Goal: Information Seeking & Learning: Find specific fact

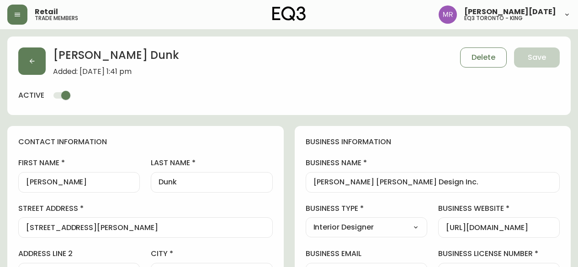
select select "ON"
select select "CA"
select select "CA_EN"
select select "Other"
select select "Interior Designer"
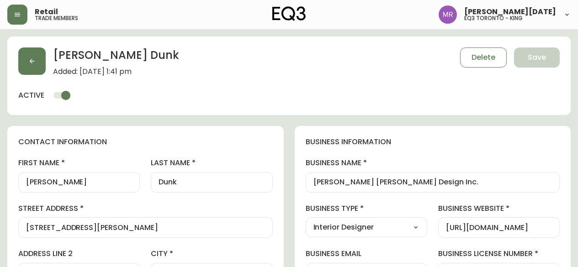
select select "cjw10z96r007p6gs0hn5531do"
select select "false"
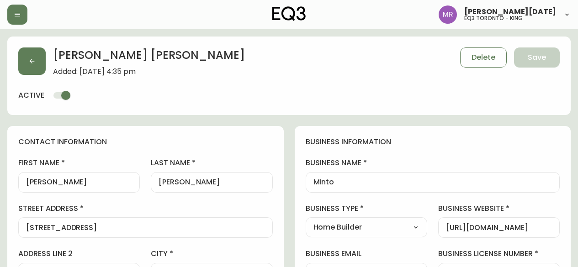
select select "ON"
select select "CA"
select select "CA_EN"
select select "Social Media"
select select "Home Builder"
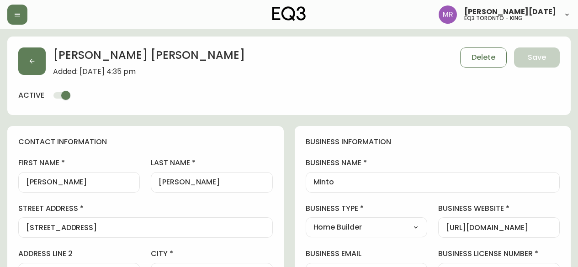
select select "cjw10z96r007p6gs0hn5531do"
select select "false"
click at [20, 18] on icon "button" at bounding box center [17, 14] width 7 height 7
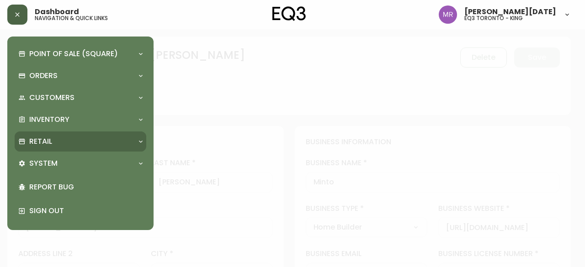
click at [66, 138] on div "Retail" at bounding box center [75, 142] width 115 height 10
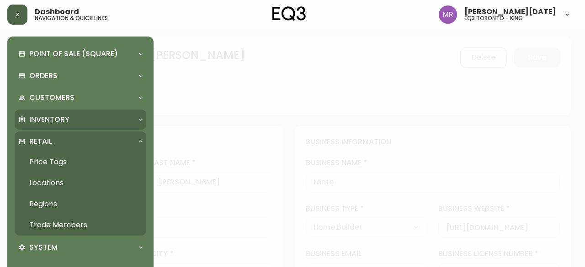
click at [59, 123] on p "Inventory" at bounding box center [49, 120] width 40 height 10
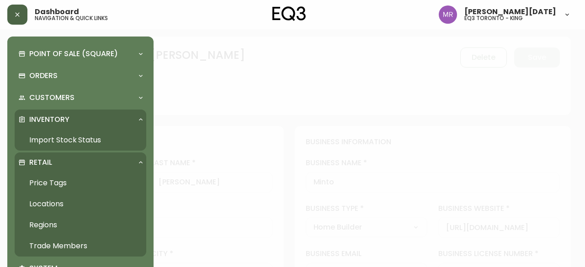
click at [51, 138] on link "Import Stock Status" at bounding box center [81, 140] width 132 height 21
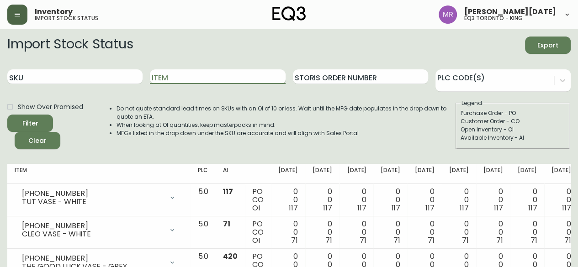
click at [181, 76] on input "Item" at bounding box center [217, 76] width 135 height 15
type input "SERENE"
click at [7, 115] on button "Filter" at bounding box center [30, 123] width 46 height 17
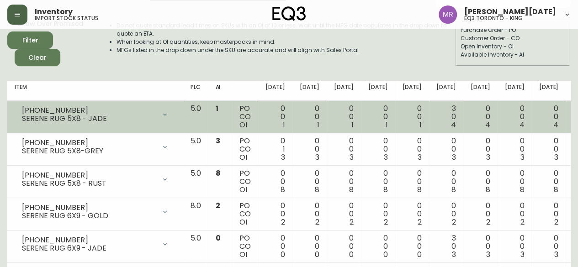
scroll to position [91, 0]
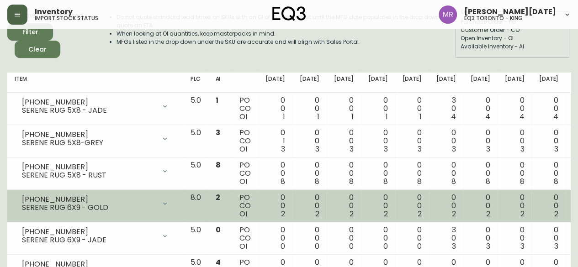
click at [264, 212] on td "0 0 2" at bounding box center [275, 206] width 34 height 32
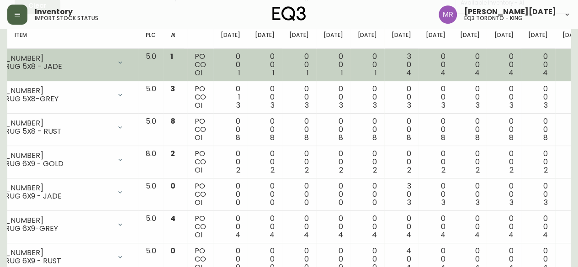
scroll to position [181, 0]
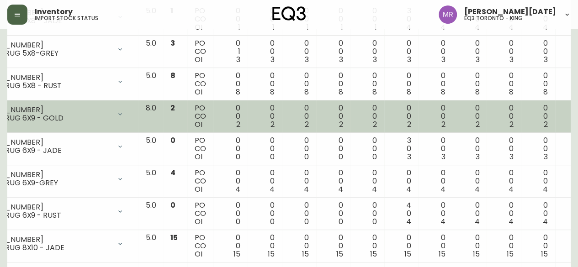
click at [407, 120] on span "2" at bounding box center [409, 124] width 4 height 11
click at [418, 111] on td "0 0 2" at bounding box center [435, 117] width 34 height 32
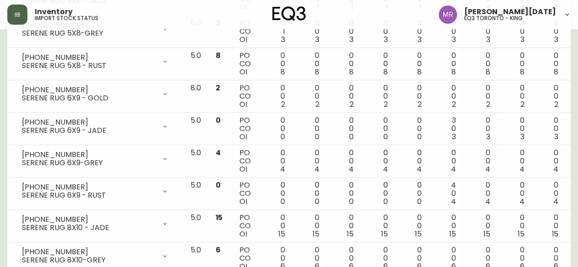
scroll to position [135, 0]
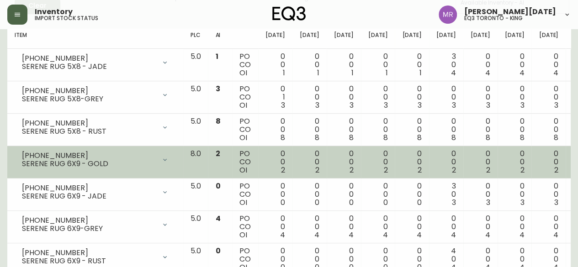
click at [120, 160] on div "SERENE RUG 6X9 - GOLD" at bounding box center [89, 164] width 134 height 8
drag, startPoint x: 66, startPoint y: 153, endPoint x: 19, endPoint y: 154, distance: 46.6
click at [19, 154] on div "1190-208-5 SERENE RUG 6X9 - GOLD" at bounding box center [95, 160] width 161 height 20
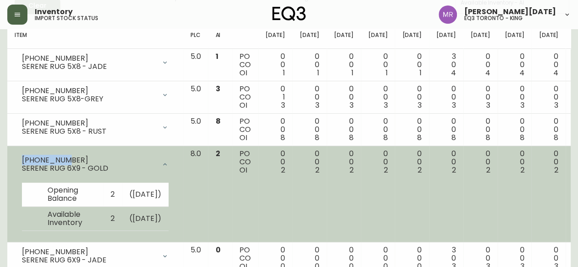
copy div "1190-208-5"
